Goal: Task Accomplishment & Management: Manage account settings

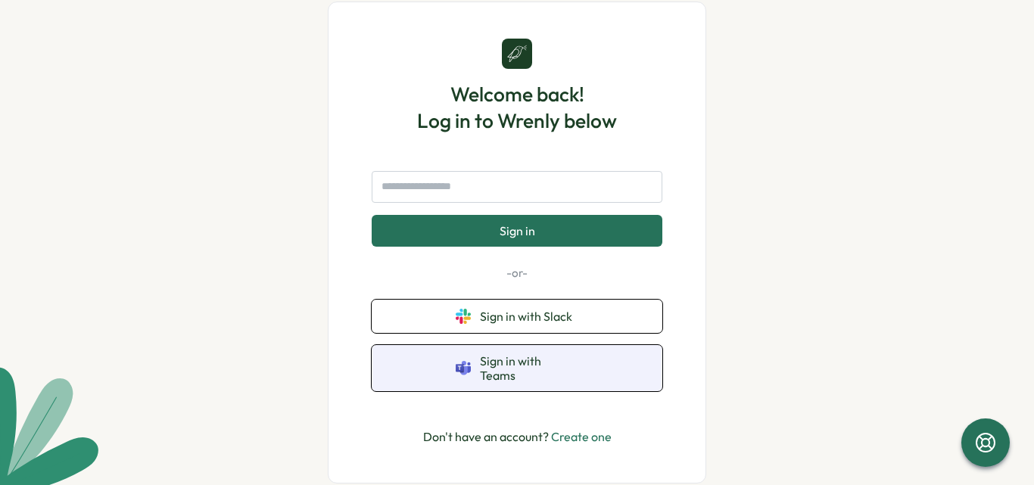
click at [532, 376] on span "Sign in with Teams" at bounding box center [529, 368] width 98 height 28
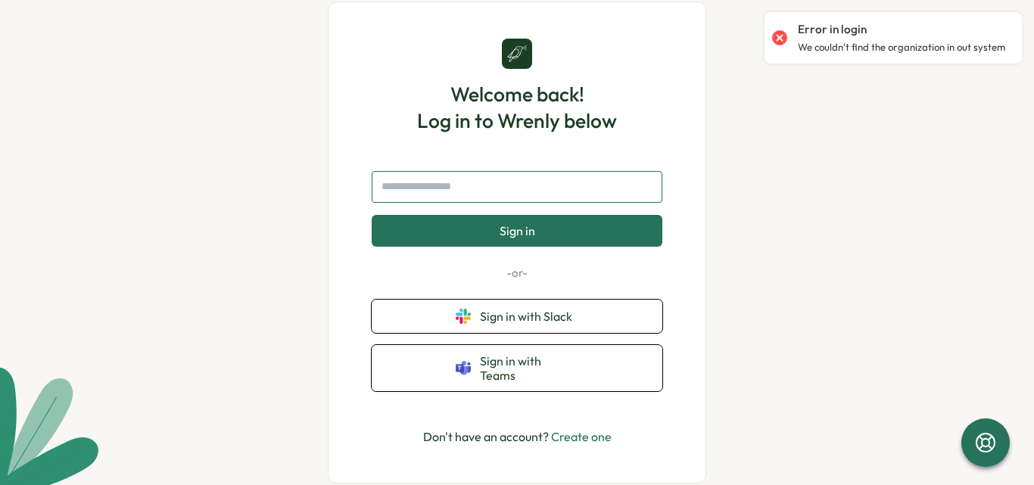
click at [539, 189] on input "text" at bounding box center [517, 187] width 291 height 32
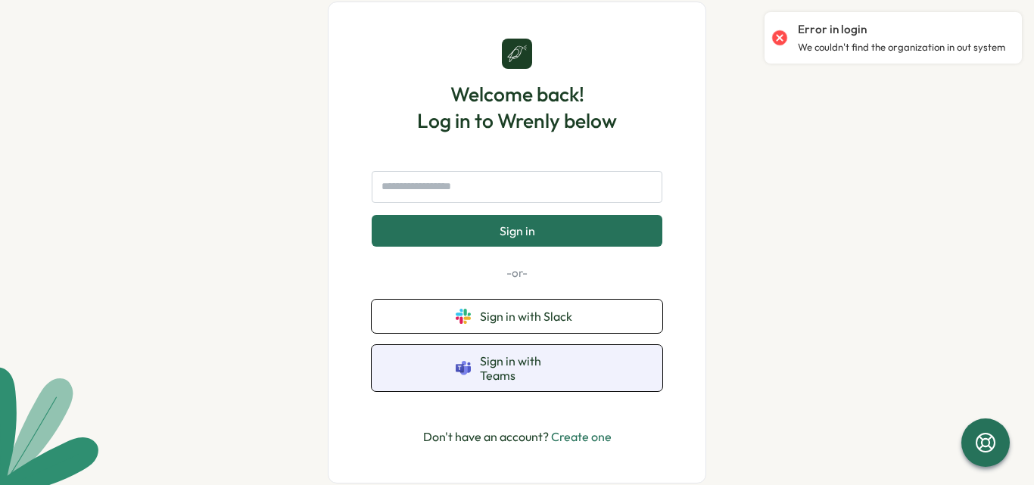
click at [551, 376] on button "Sign in with Teams" at bounding box center [517, 368] width 291 height 46
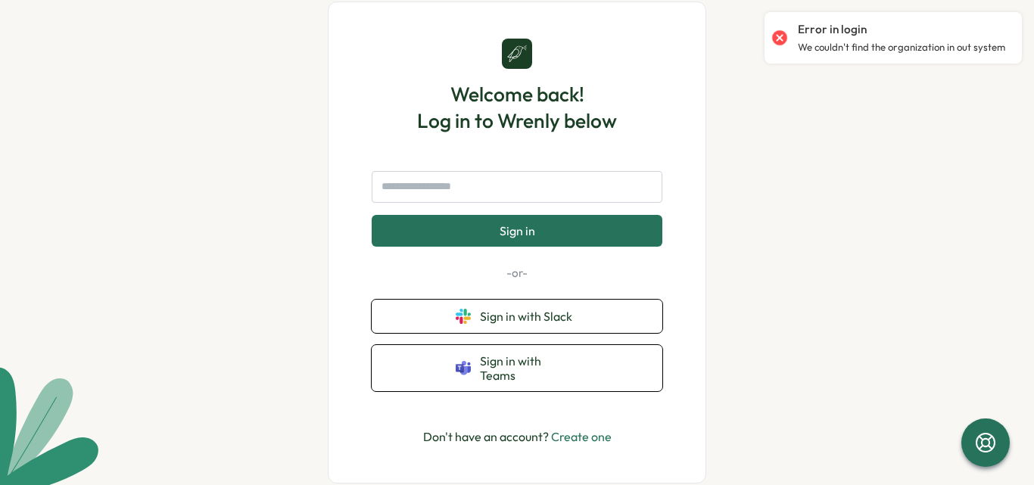
click at [837, 48] on p "We couldn't find the organization in out system" at bounding box center [901, 48] width 207 height 14
